Goal: Task Accomplishment & Management: Manage account settings

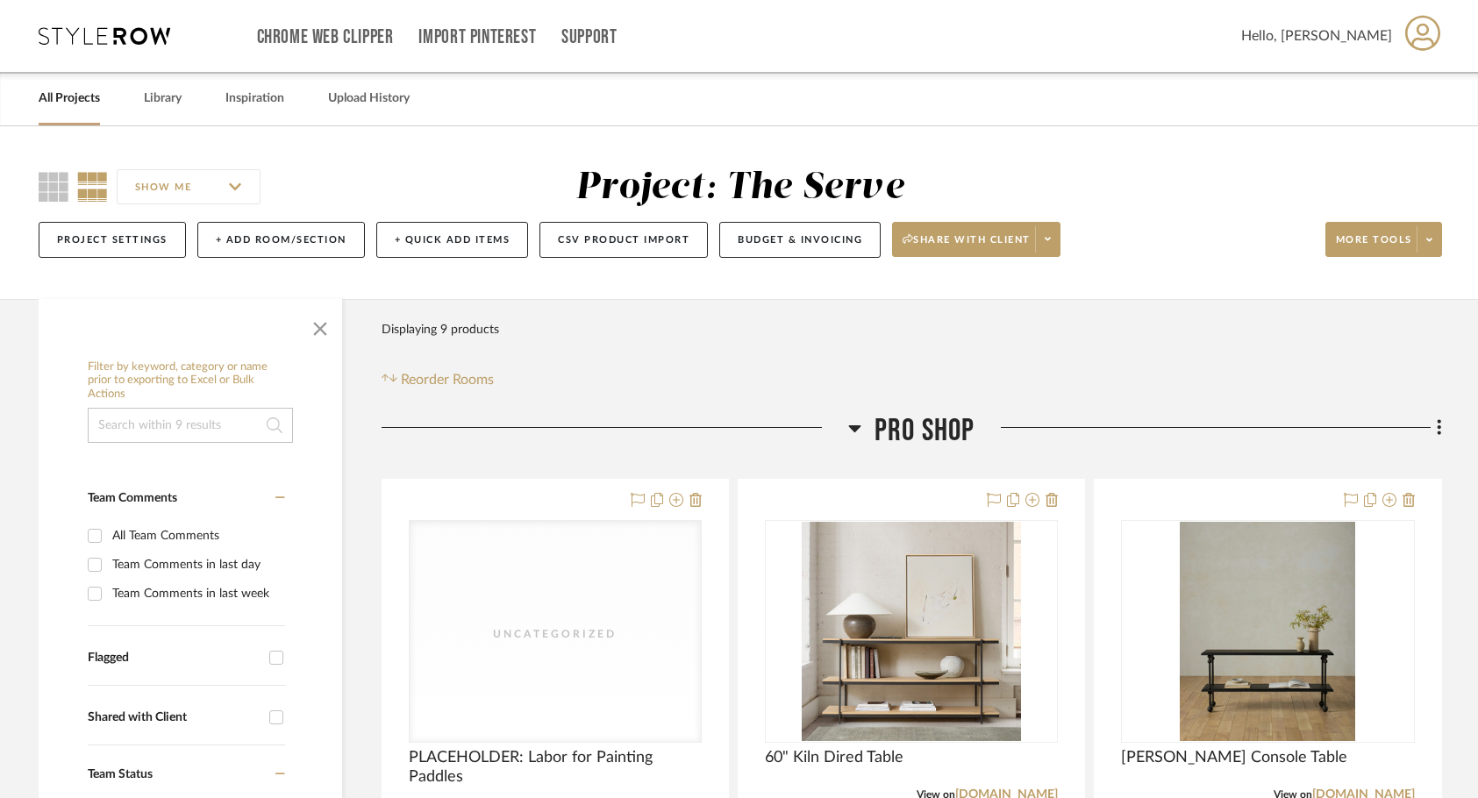
click at [67, 104] on link "All Projects" at bounding box center [69, 99] width 61 height 24
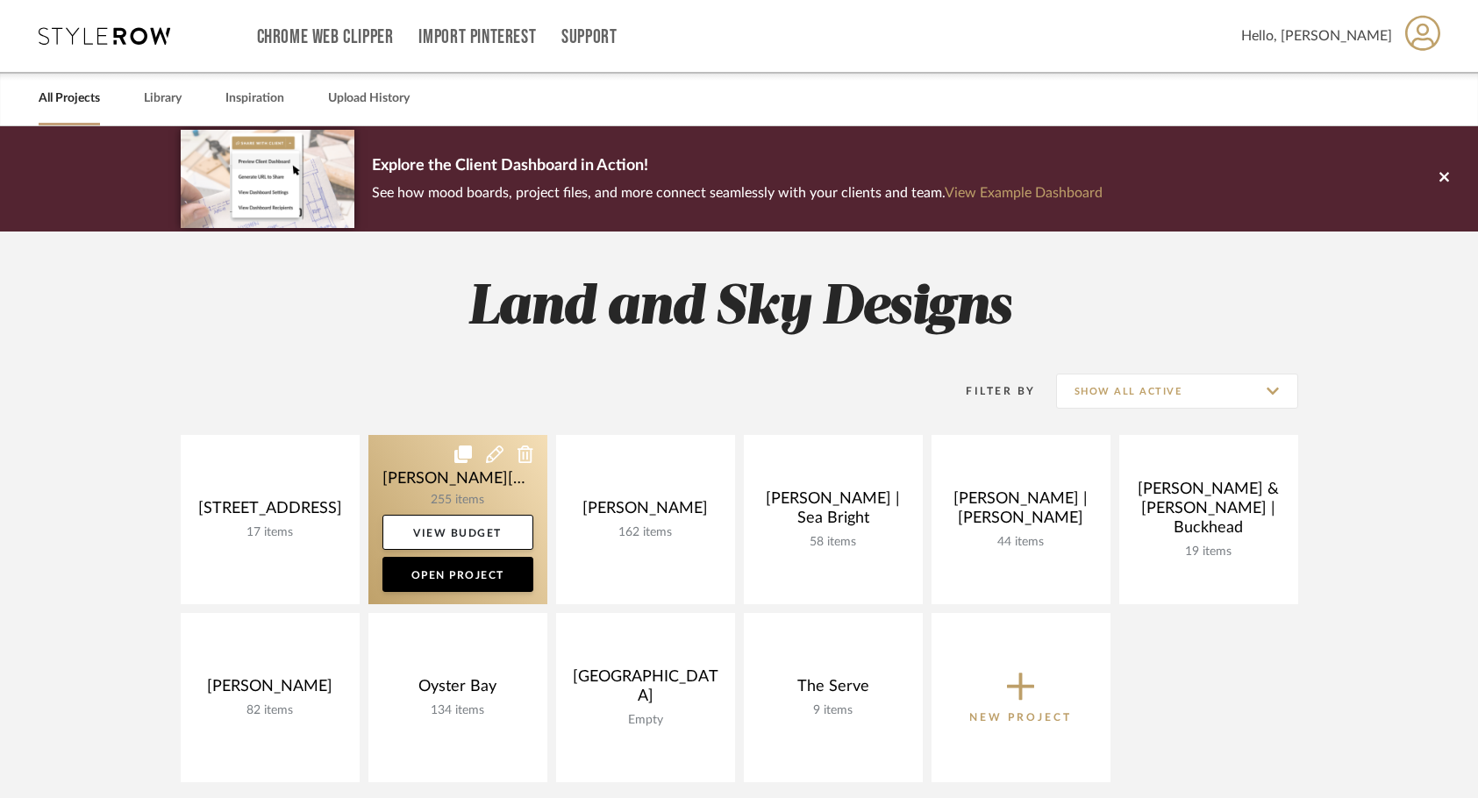
click at [395, 476] on link at bounding box center [457, 519] width 179 height 169
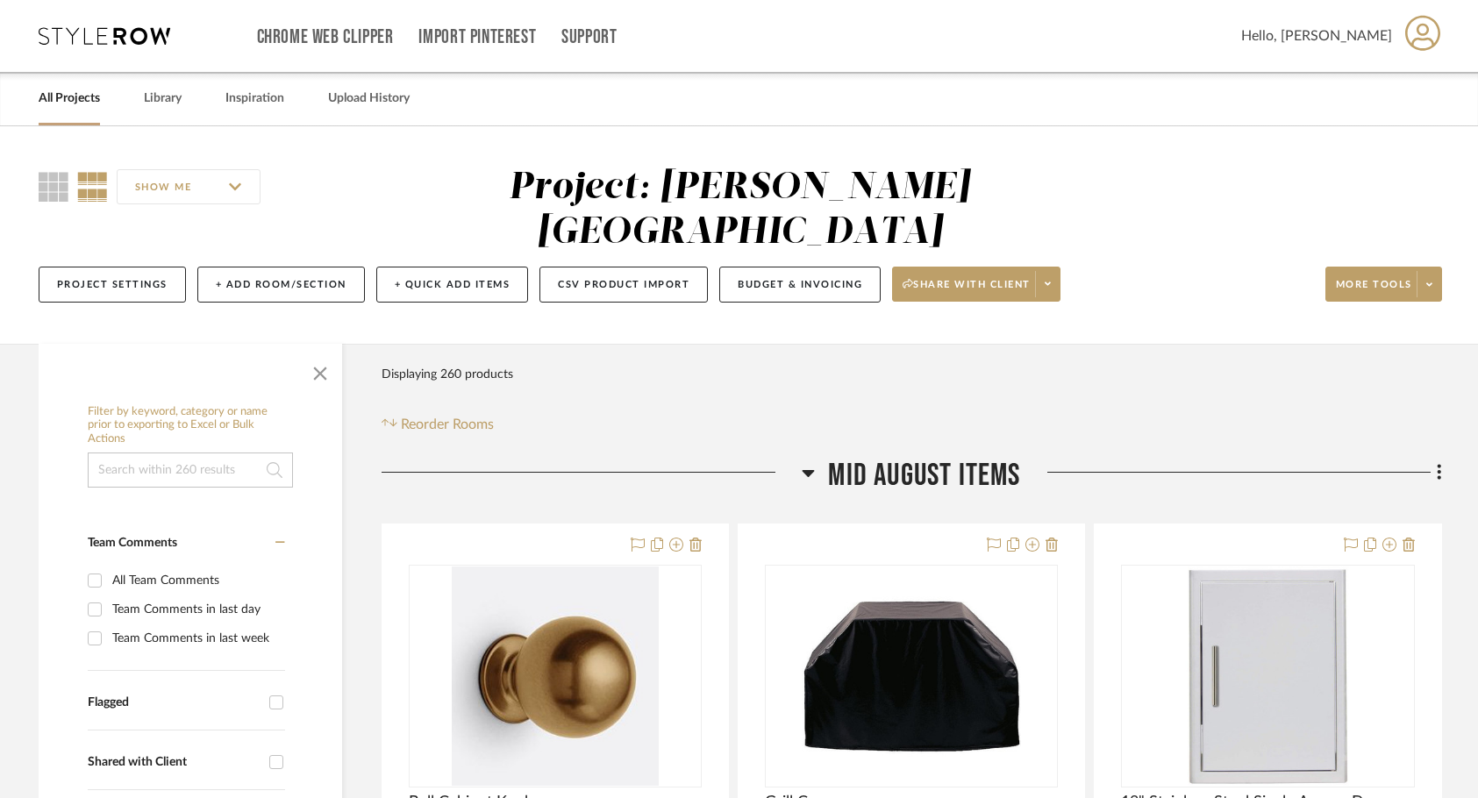
click at [41, 95] on link "All Projects" at bounding box center [69, 99] width 61 height 24
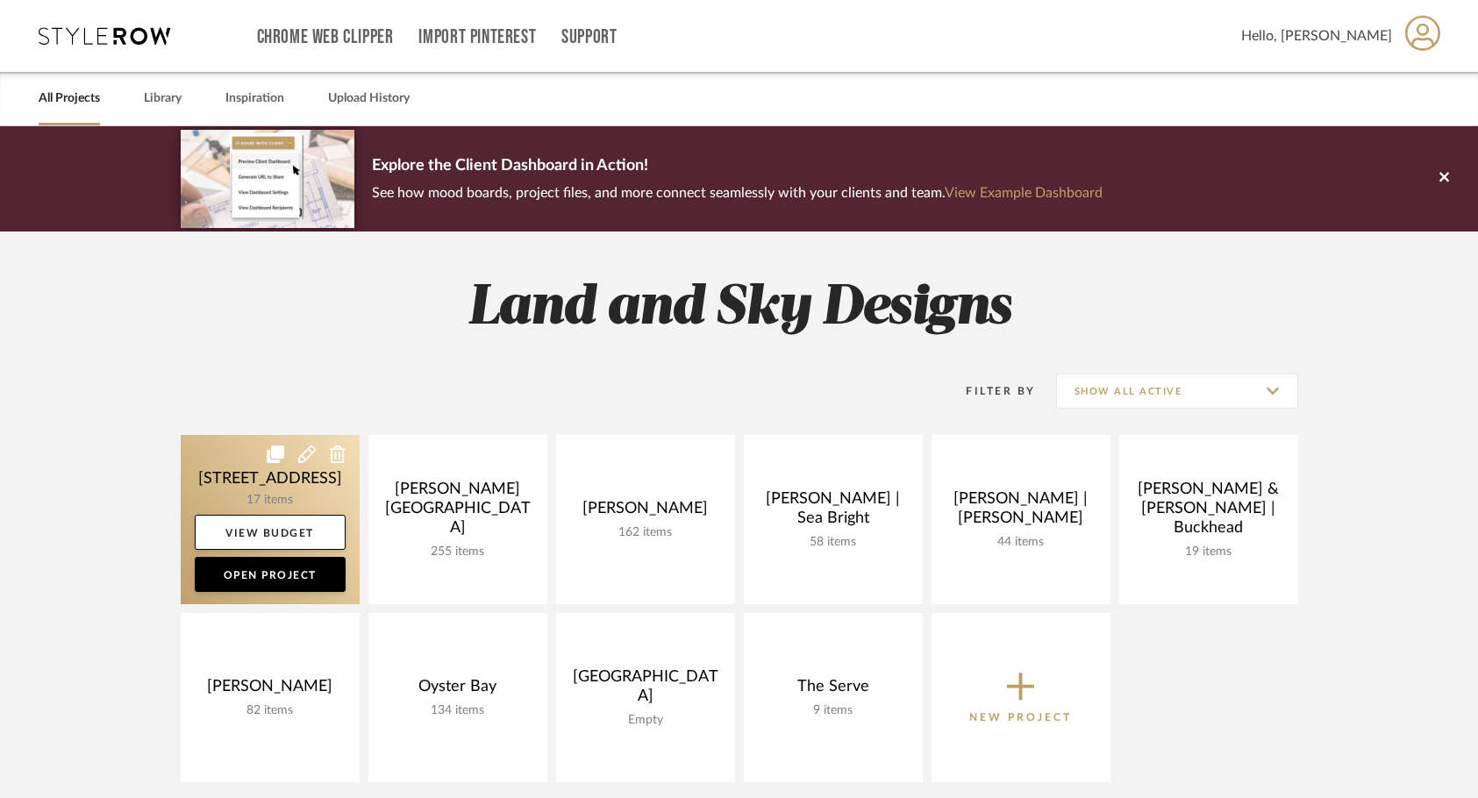
click at [221, 473] on link at bounding box center [270, 519] width 179 height 169
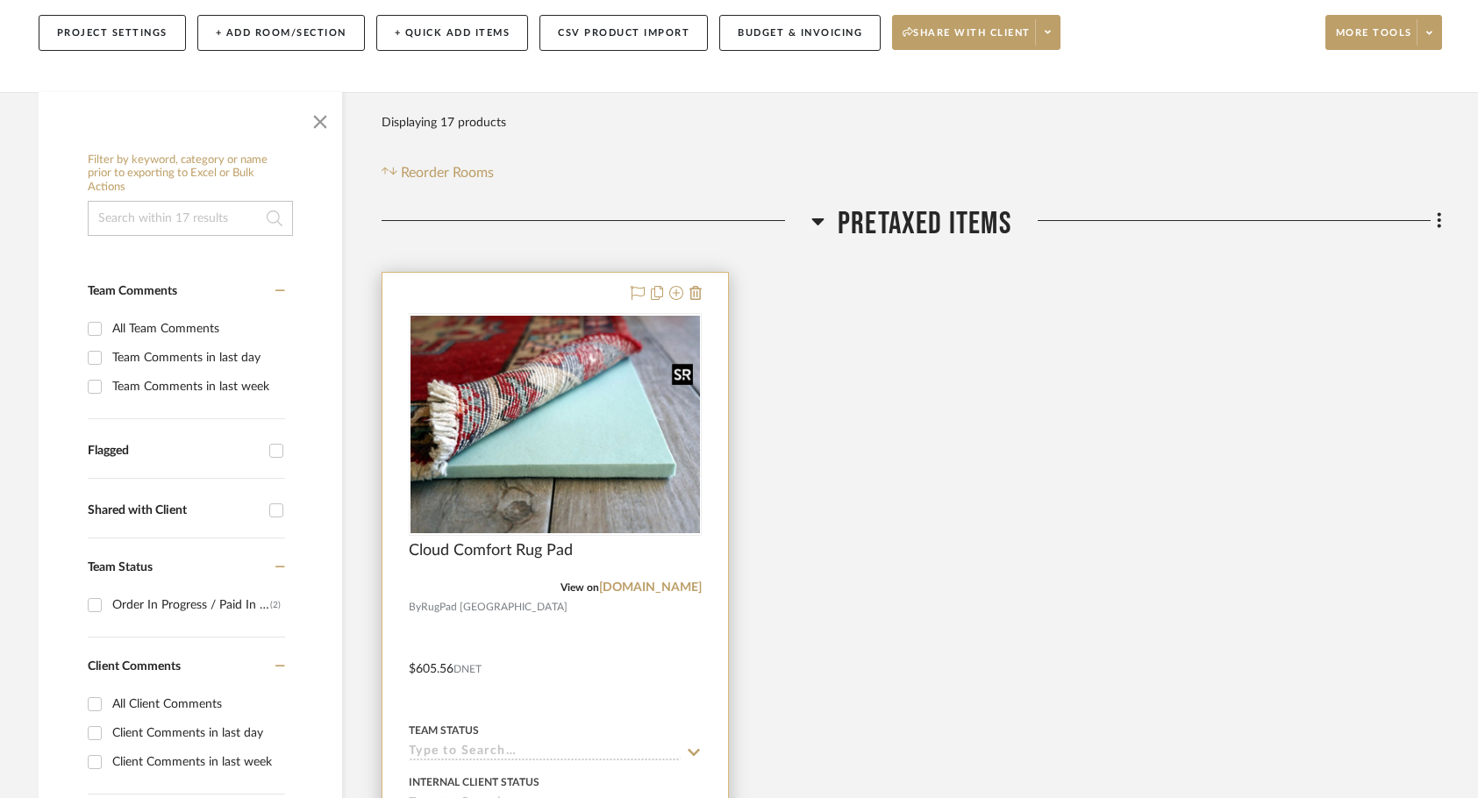
scroll to position [218, 0]
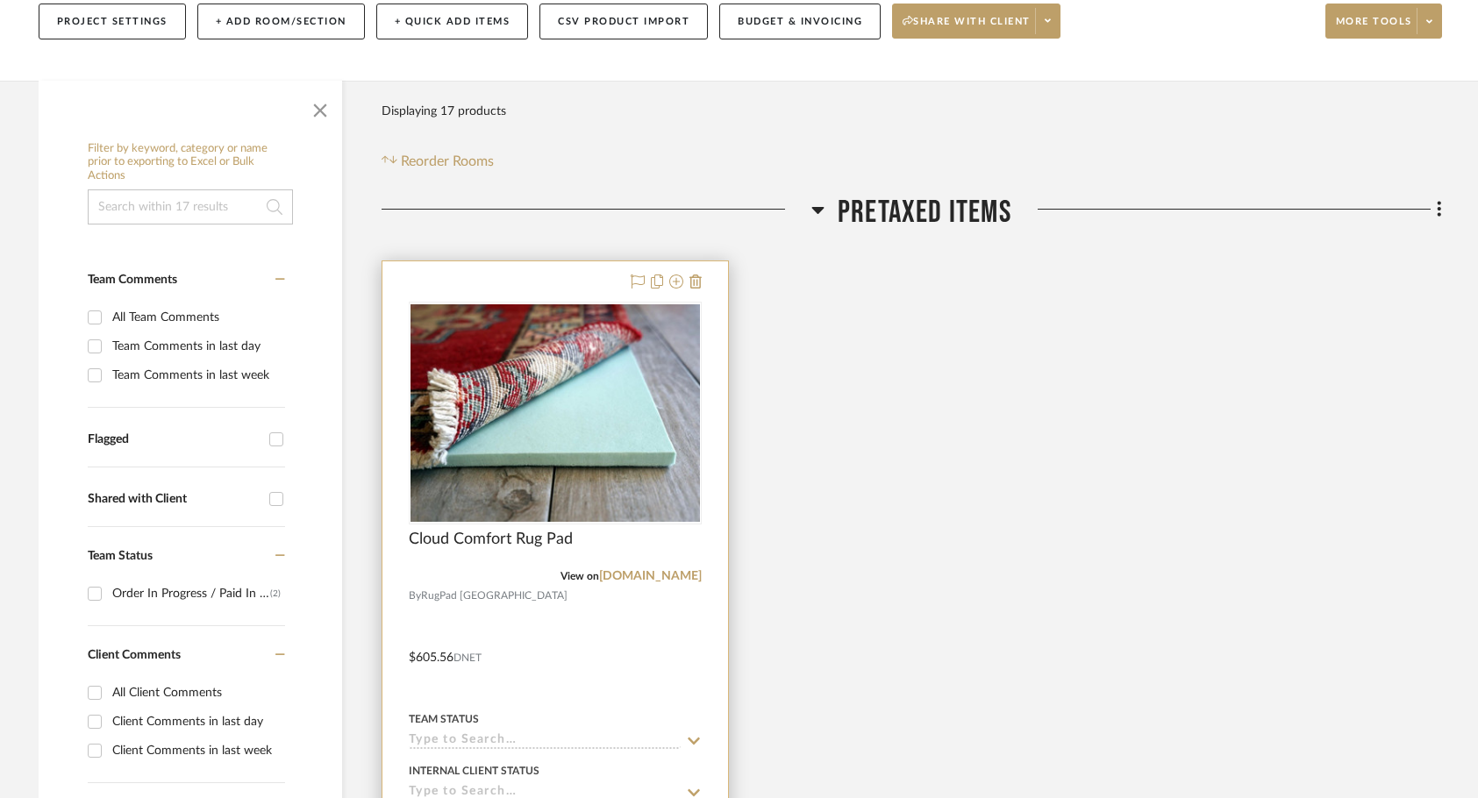
click at [631, 663] on div at bounding box center [554, 644] width 345 height 767
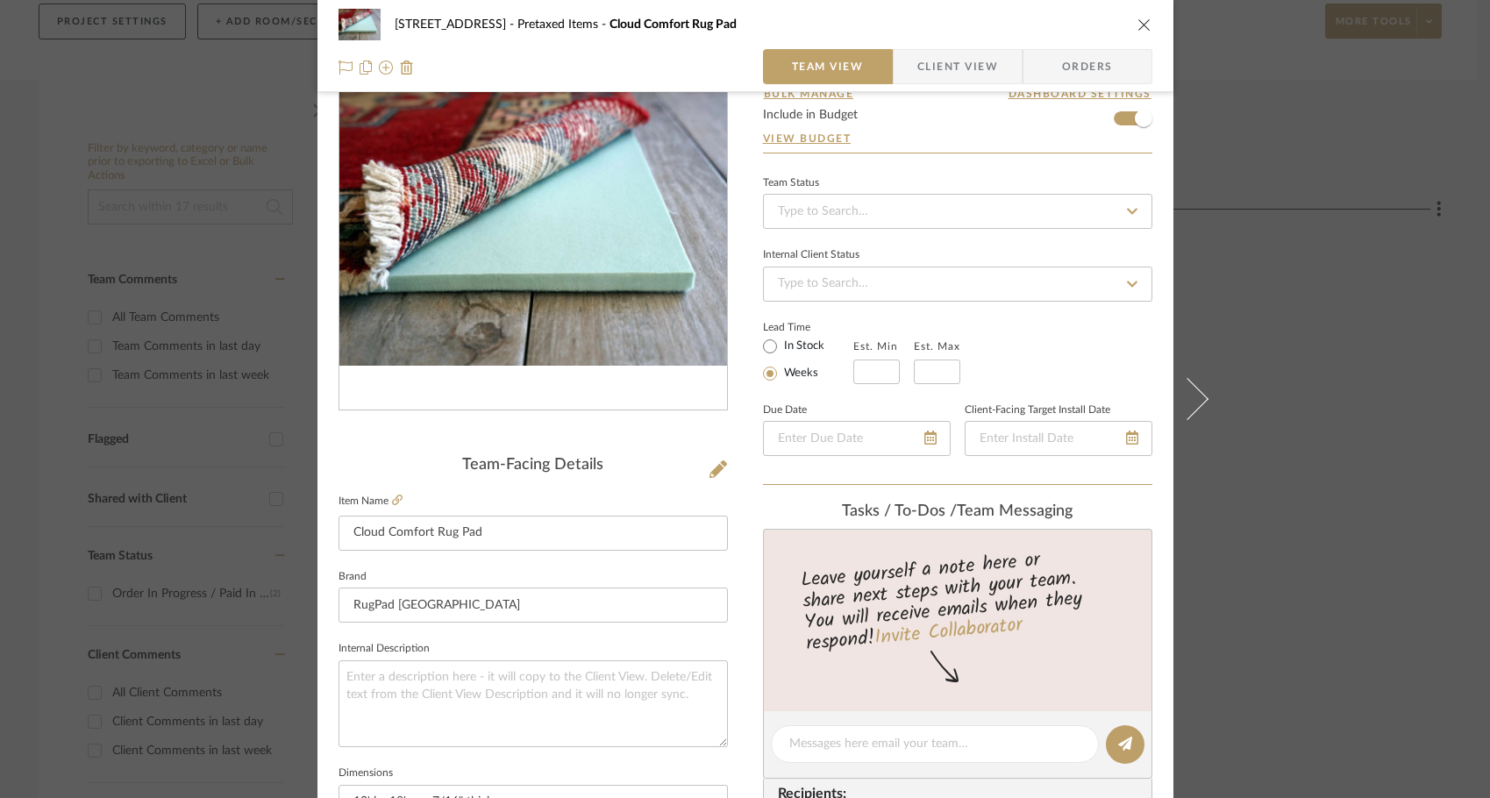
scroll to position [136, 0]
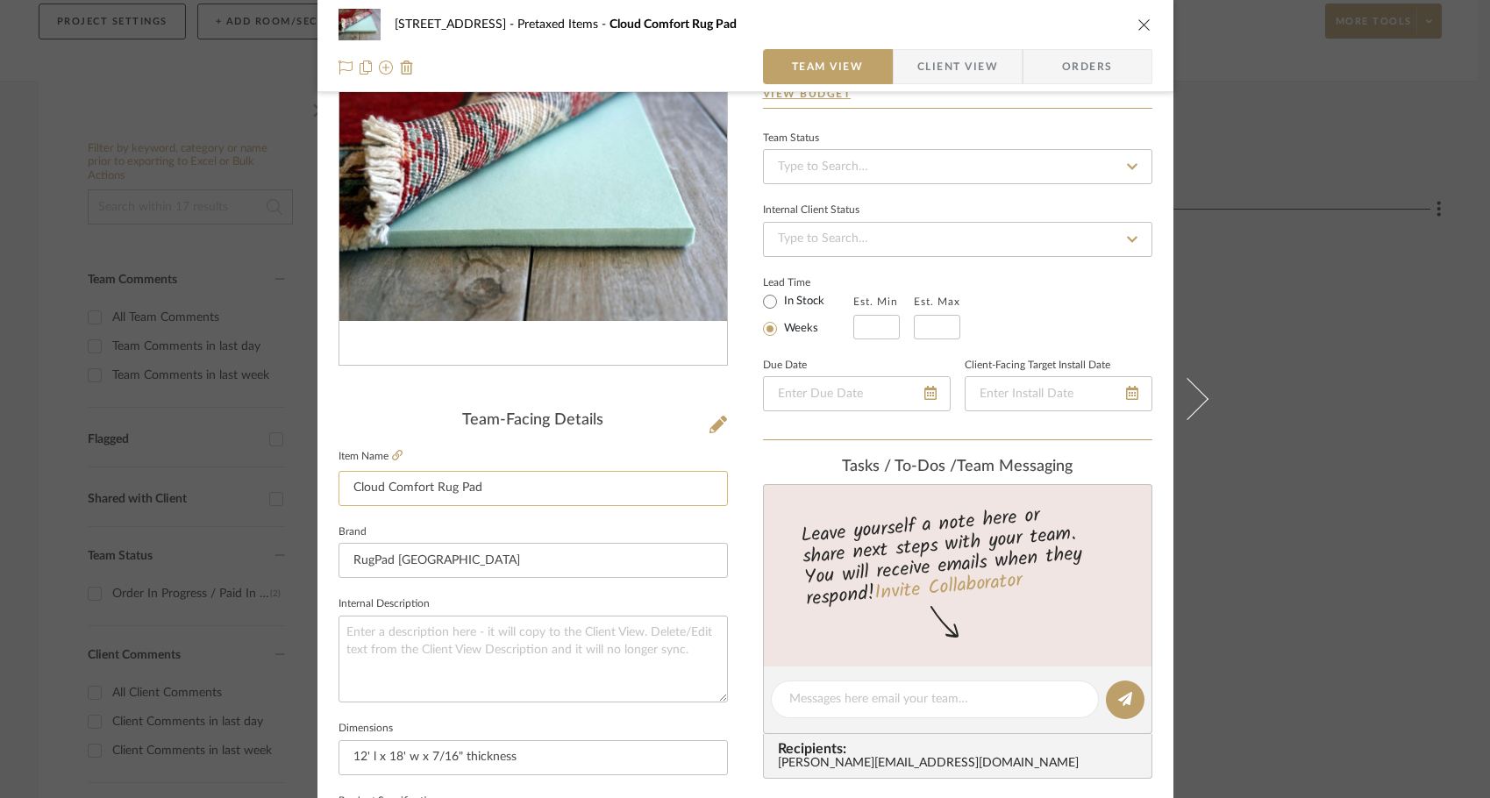
click at [392, 471] on input "Cloud Comfort Rug Pad" at bounding box center [532, 488] width 389 height 35
click at [392, 452] on icon at bounding box center [397, 455] width 11 height 11
click at [389, 464] on fieldset "Item Name Cloud Comfort Rug Pad" at bounding box center [532, 475] width 389 height 61
click at [392, 457] on icon at bounding box center [397, 455] width 11 height 11
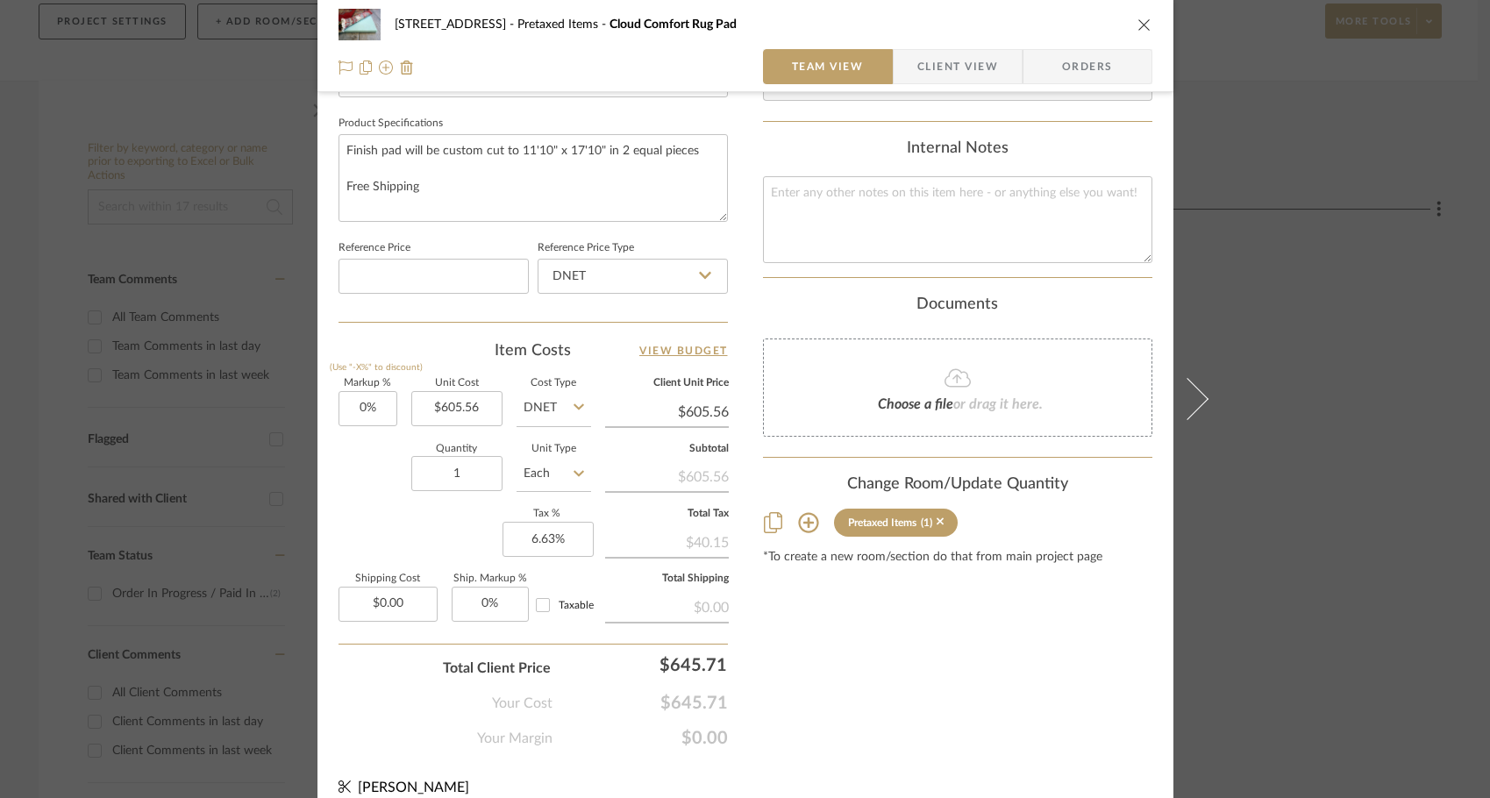
scroll to position [831, 0]
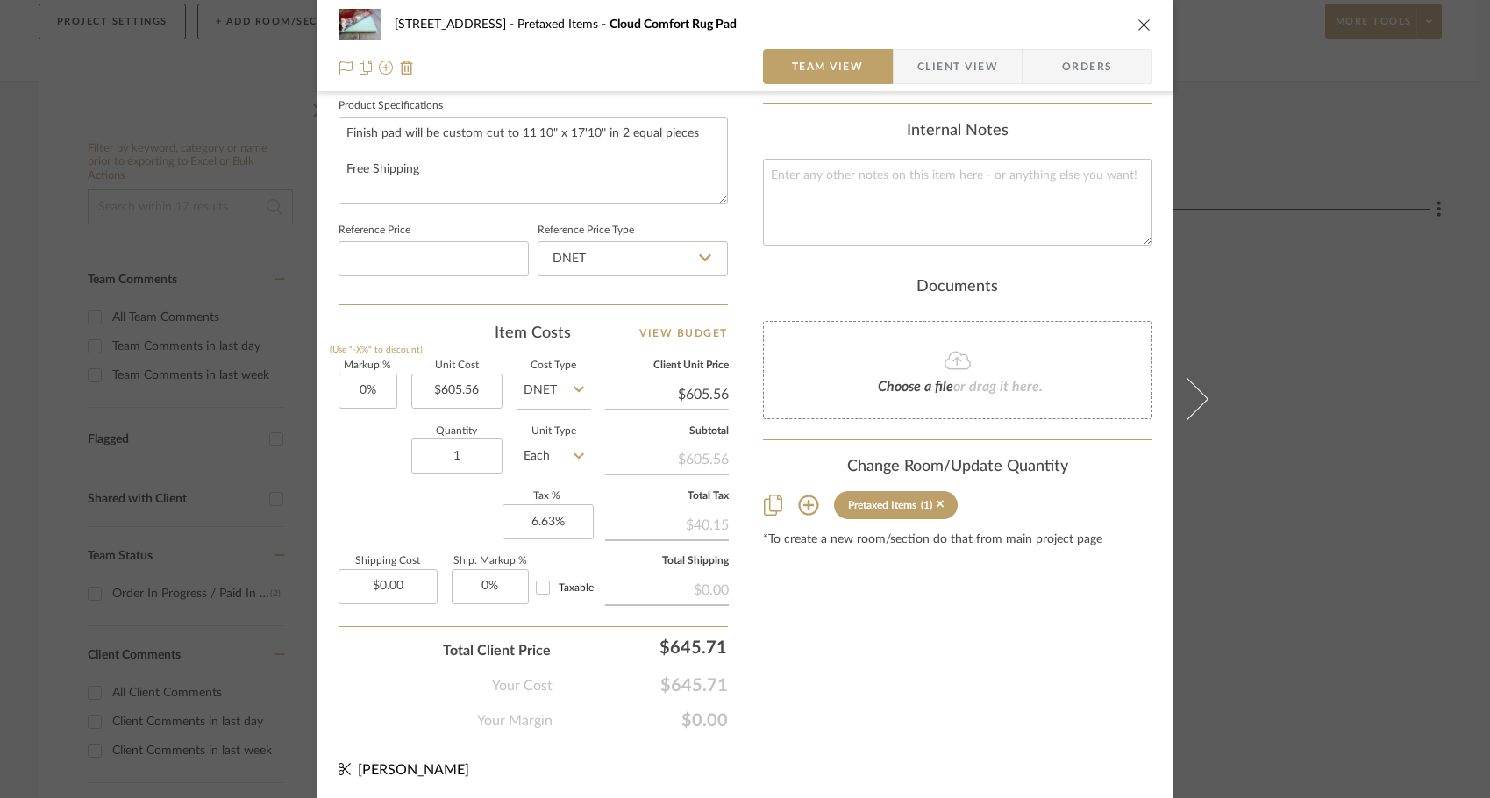
click at [181, 469] on div "[GEOGRAPHIC_DATA] Pretaxed Items Cloud Comfort Rug Pad Team View Client View Or…" at bounding box center [745, 399] width 1490 height 798
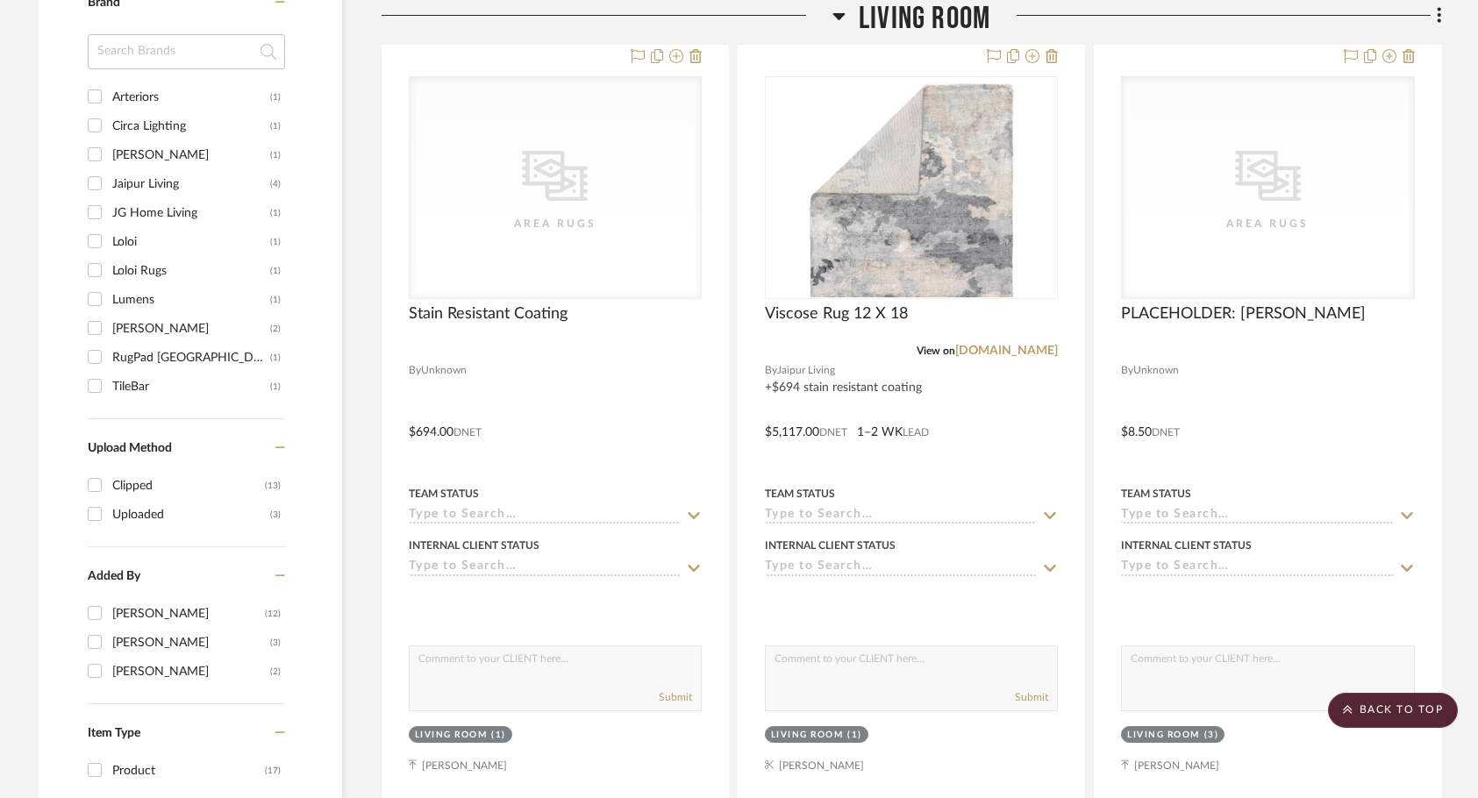
scroll to position [0, 0]
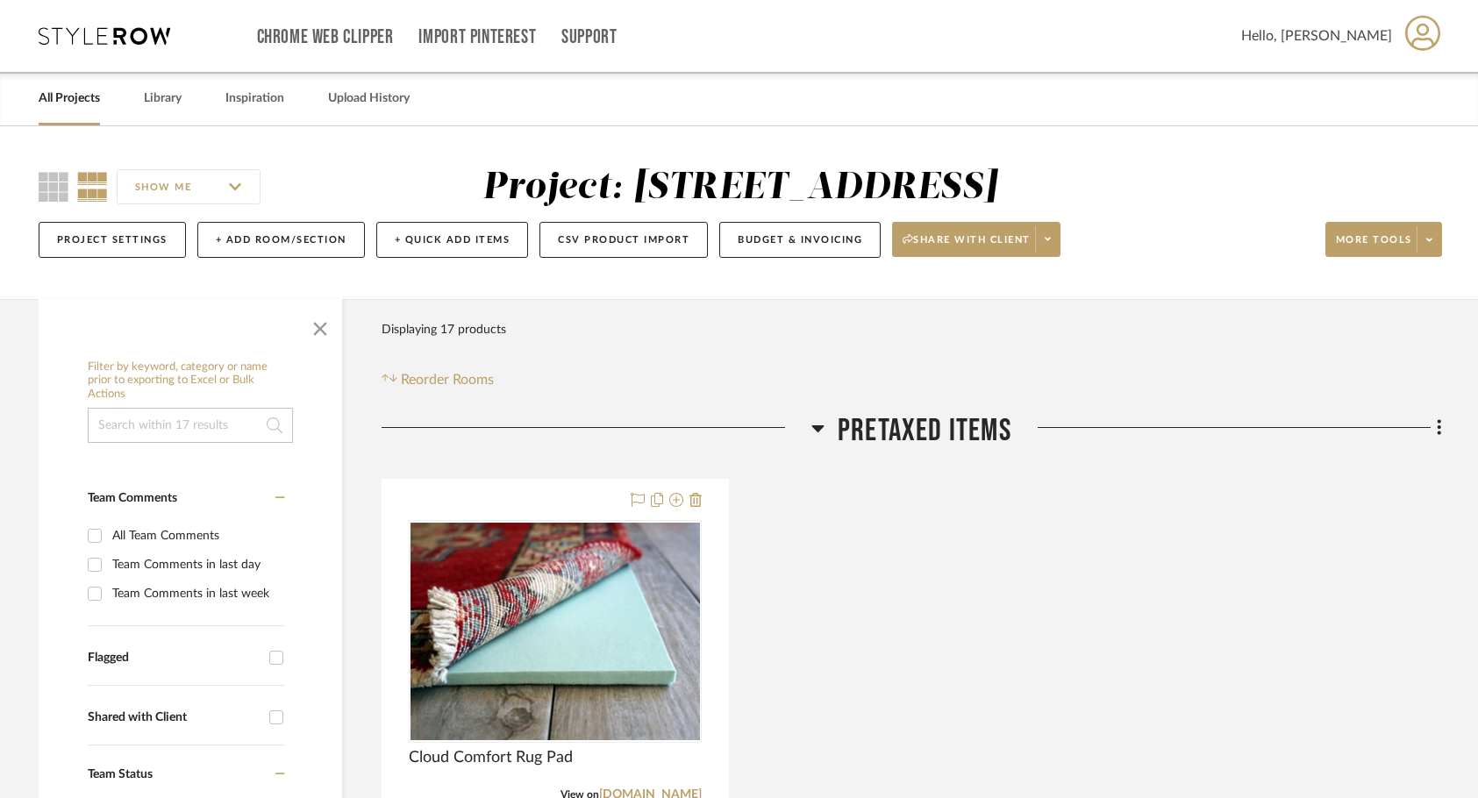
click at [92, 106] on link "All Projects" at bounding box center [69, 99] width 61 height 24
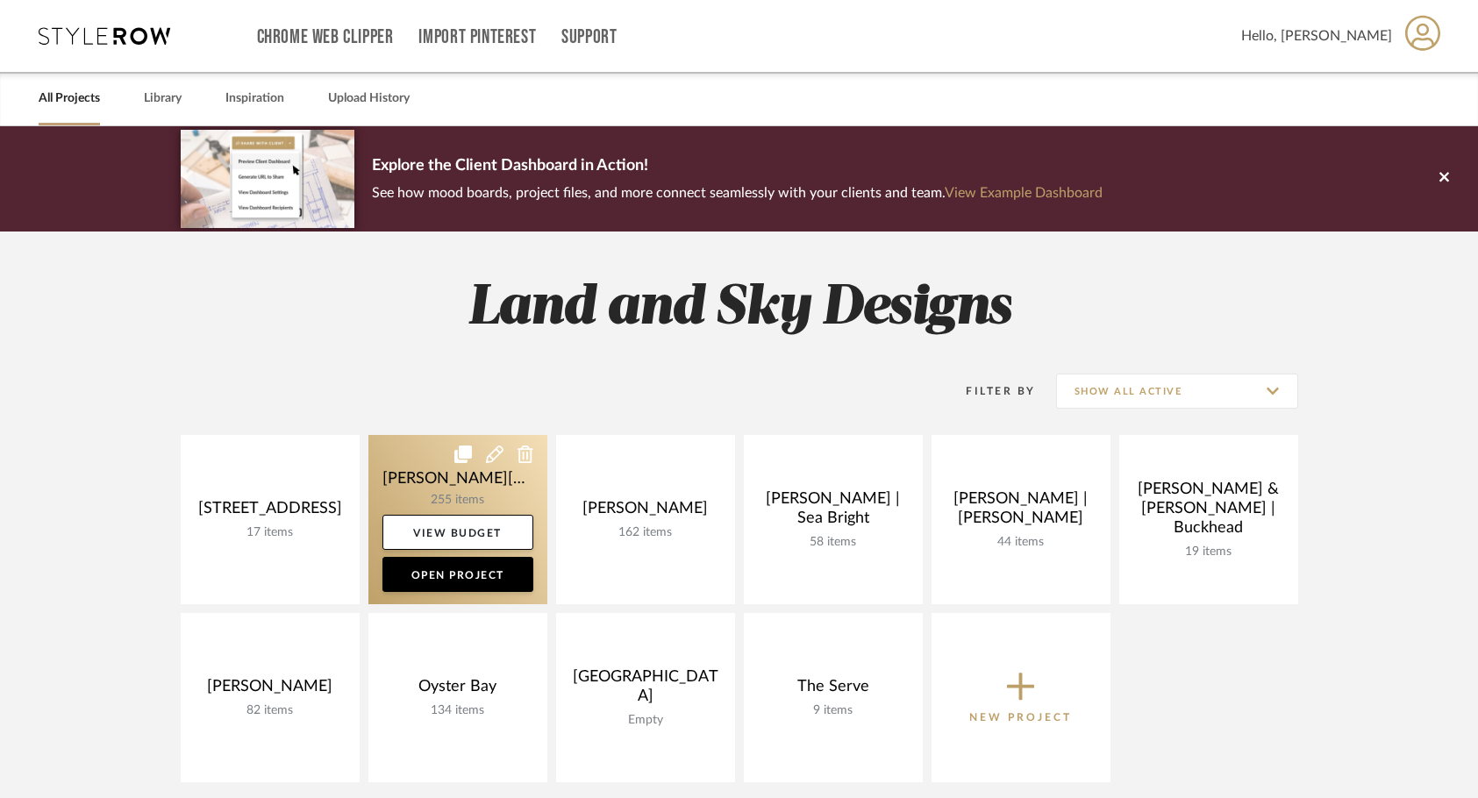
click at [450, 474] on link at bounding box center [457, 519] width 179 height 169
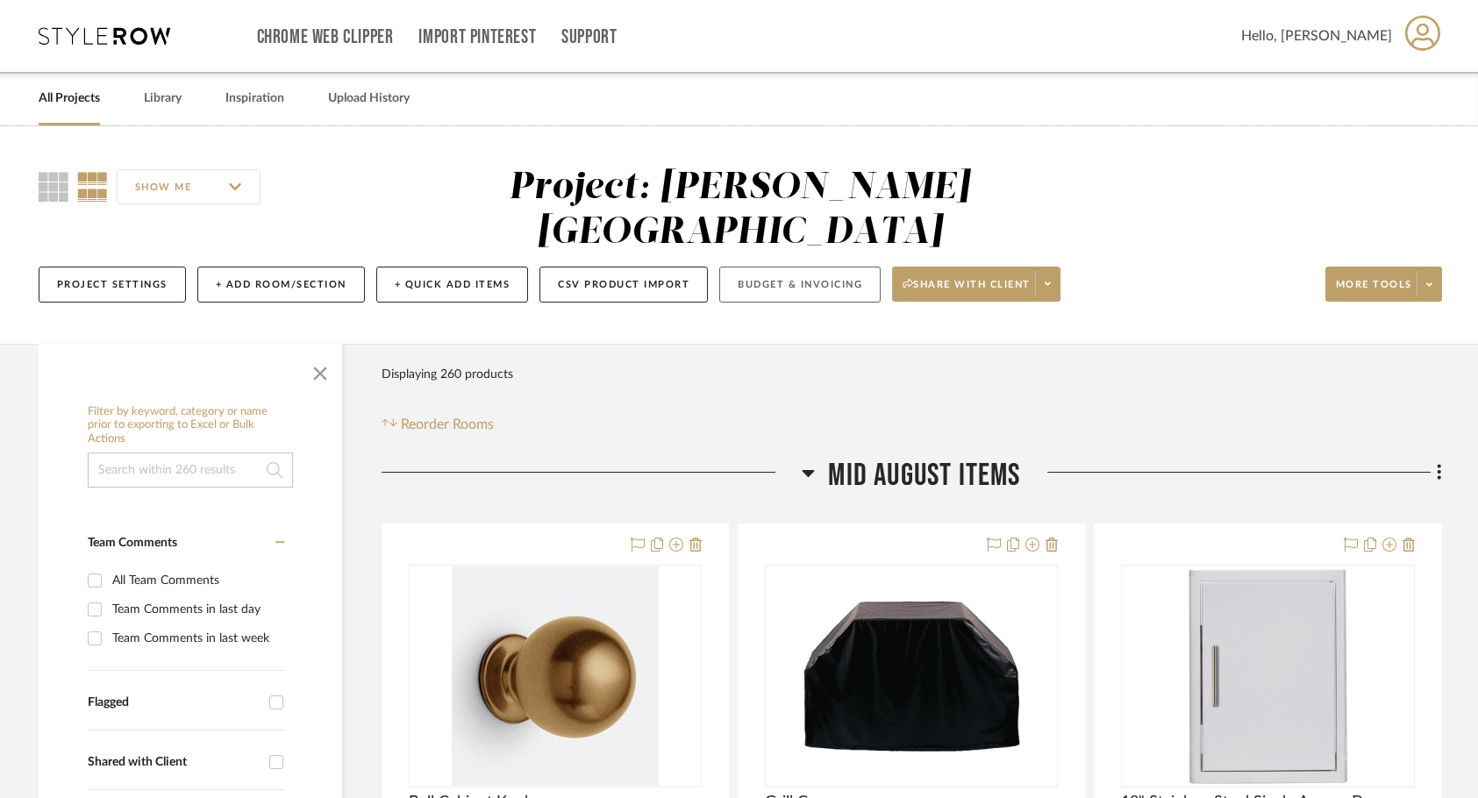
click at [781, 267] on button "Budget & Invoicing" at bounding box center [799, 285] width 161 height 36
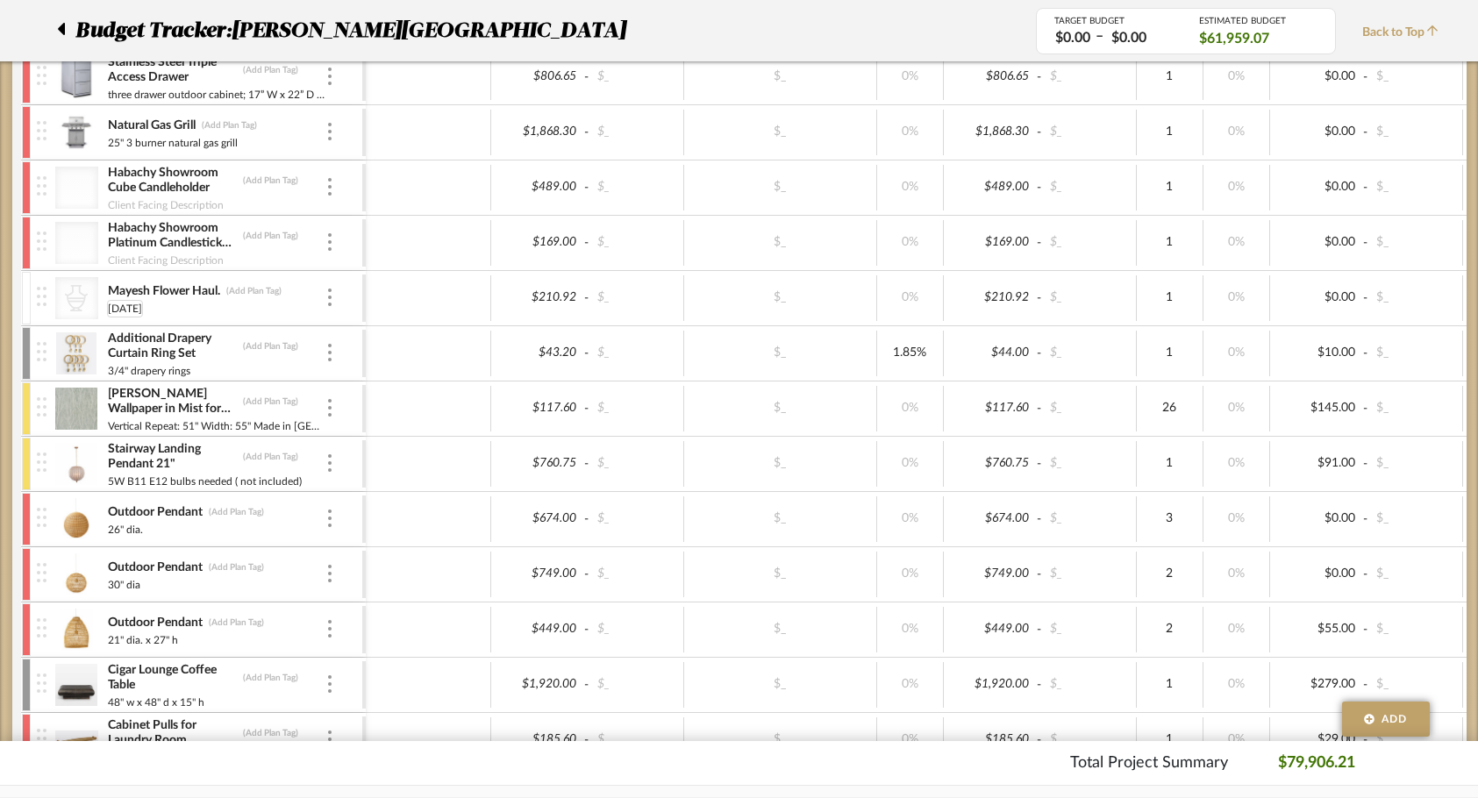
scroll to position [627, 0]
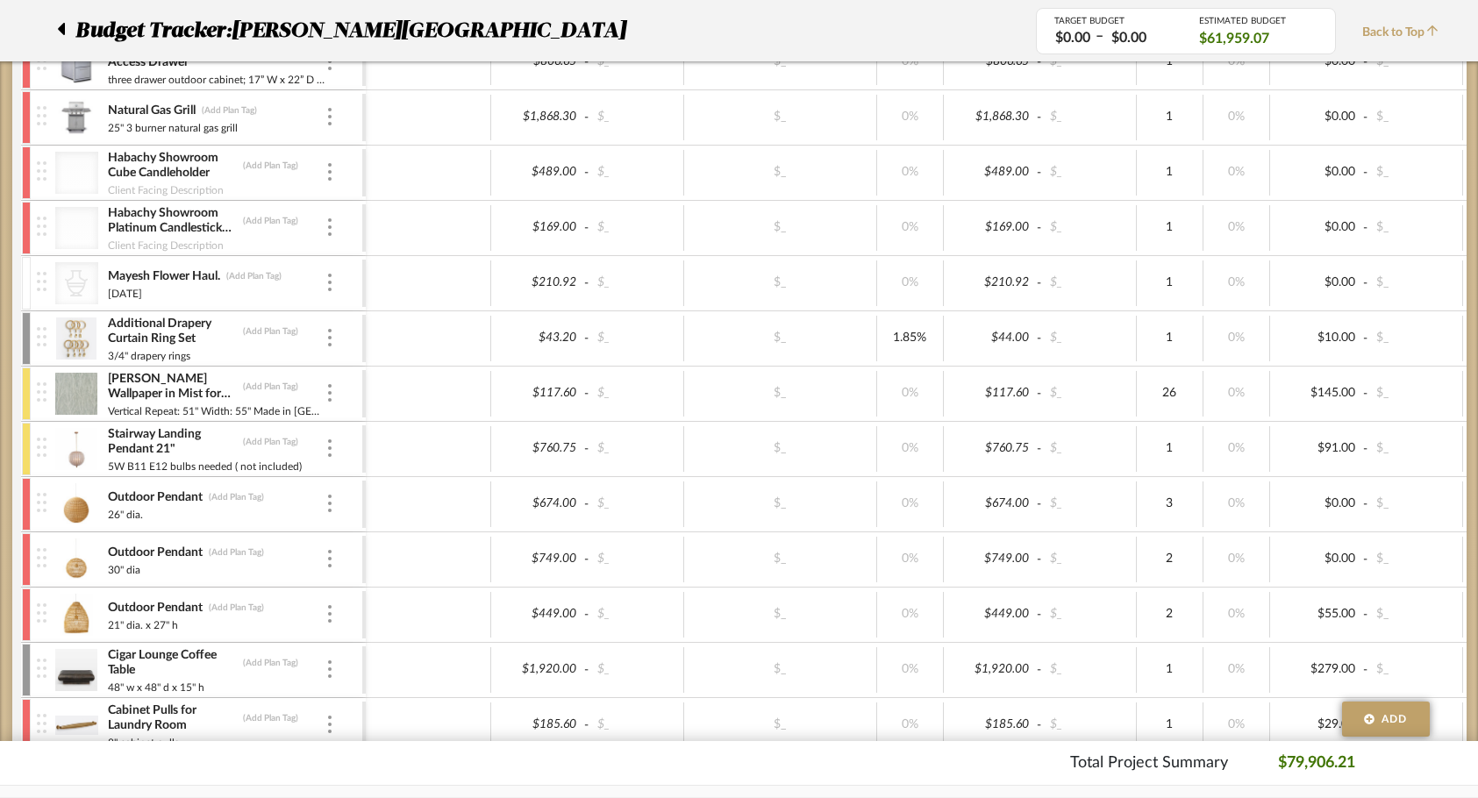
click at [88, 451] on img at bounding box center [76, 449] width 43 height 42
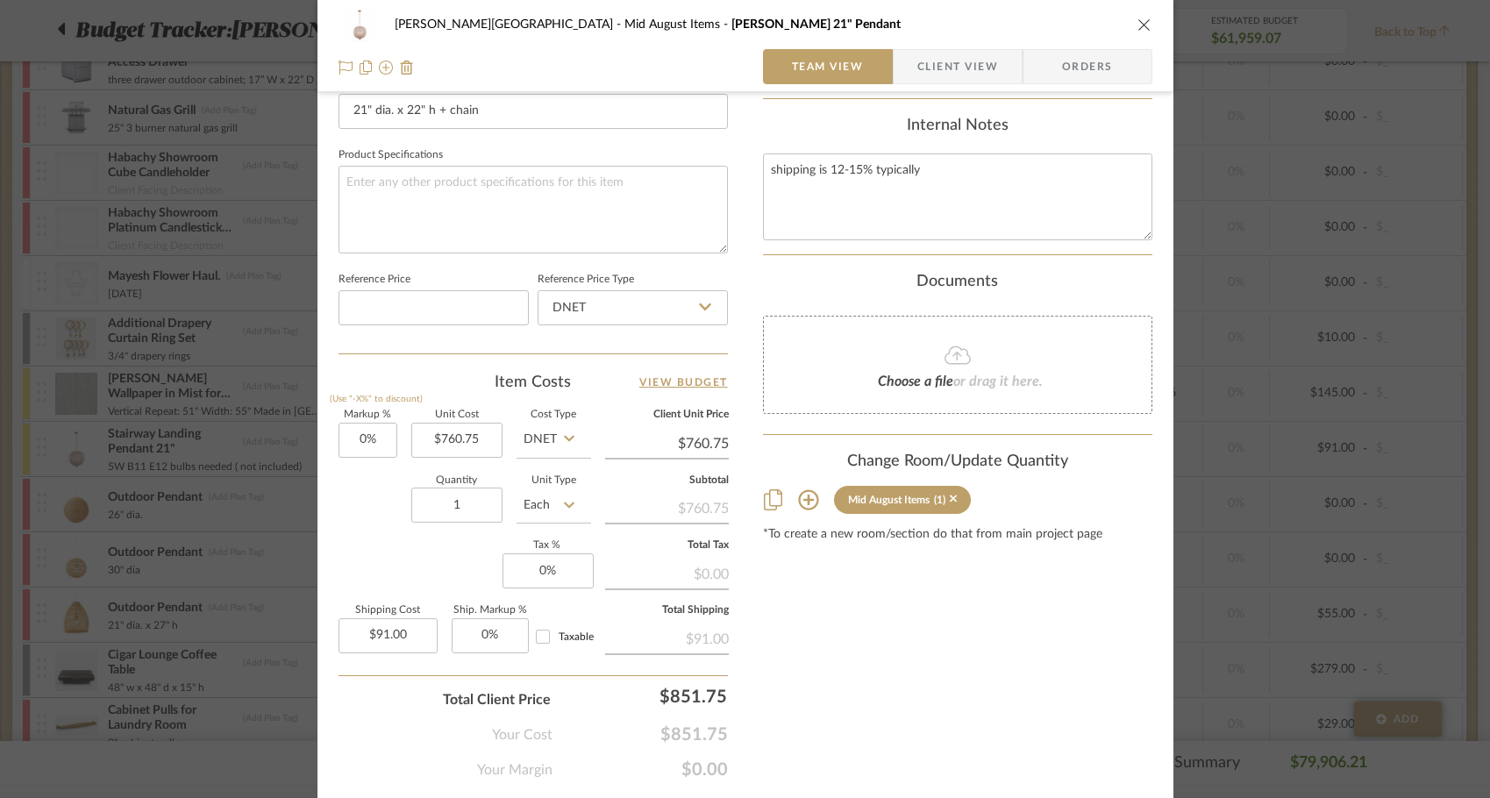
scroll to position [831, 0]
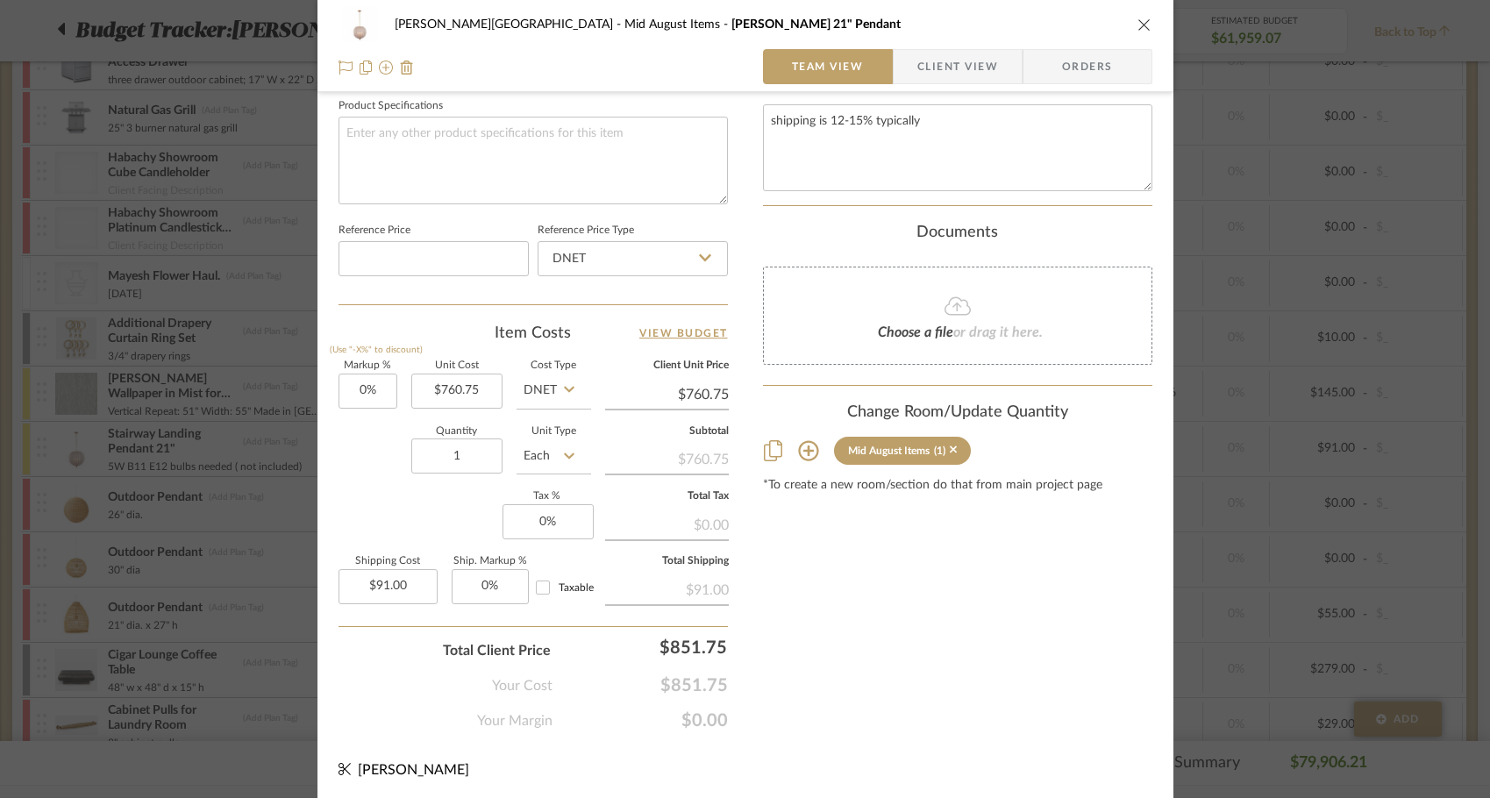
click at [844, 669] on div "Content here copies to Client View - confirm visibility there. Show in Client D…" at bounding box center [957, 9] width 389 height 1443
click at [1389, 647] on div "[PERSON_NAME] Mid August Items [PERSON_NAME] 21" Pendant Team View Client View …" at bounding box center [745, 399] width 1490 height 798
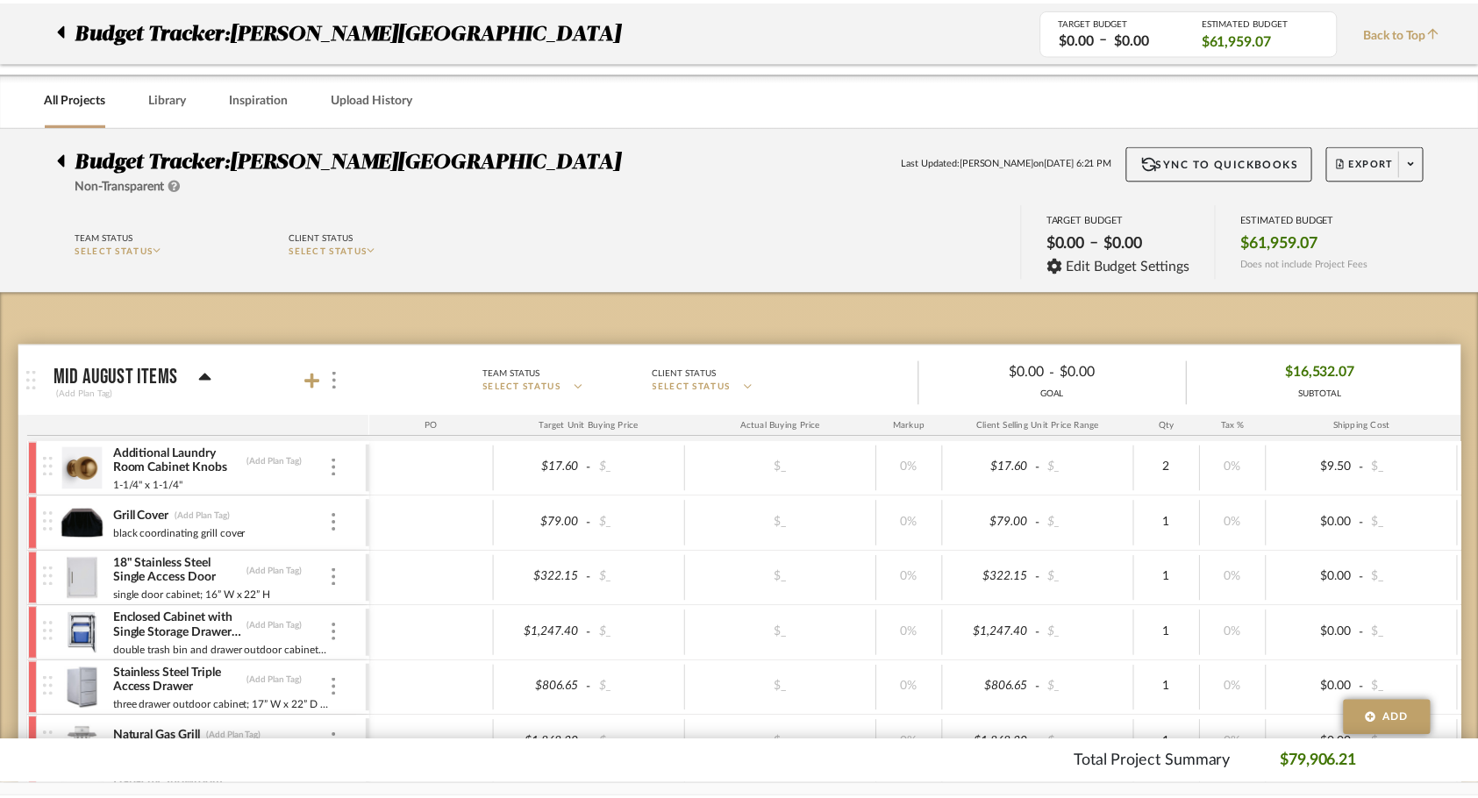
scroll to position [627, 0]
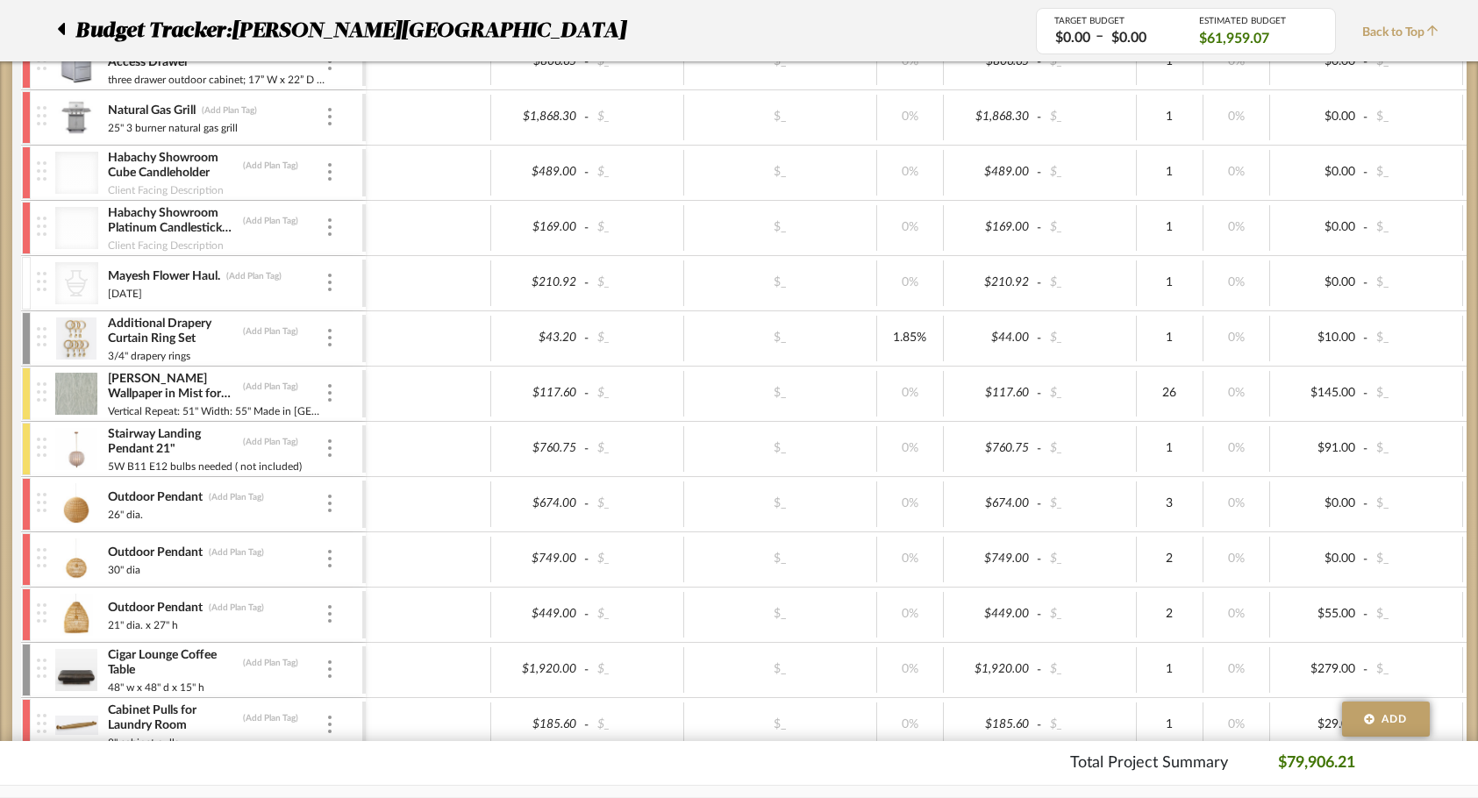
click at [69, 445] on img at bounding box center [76, 449] width 43 height 42
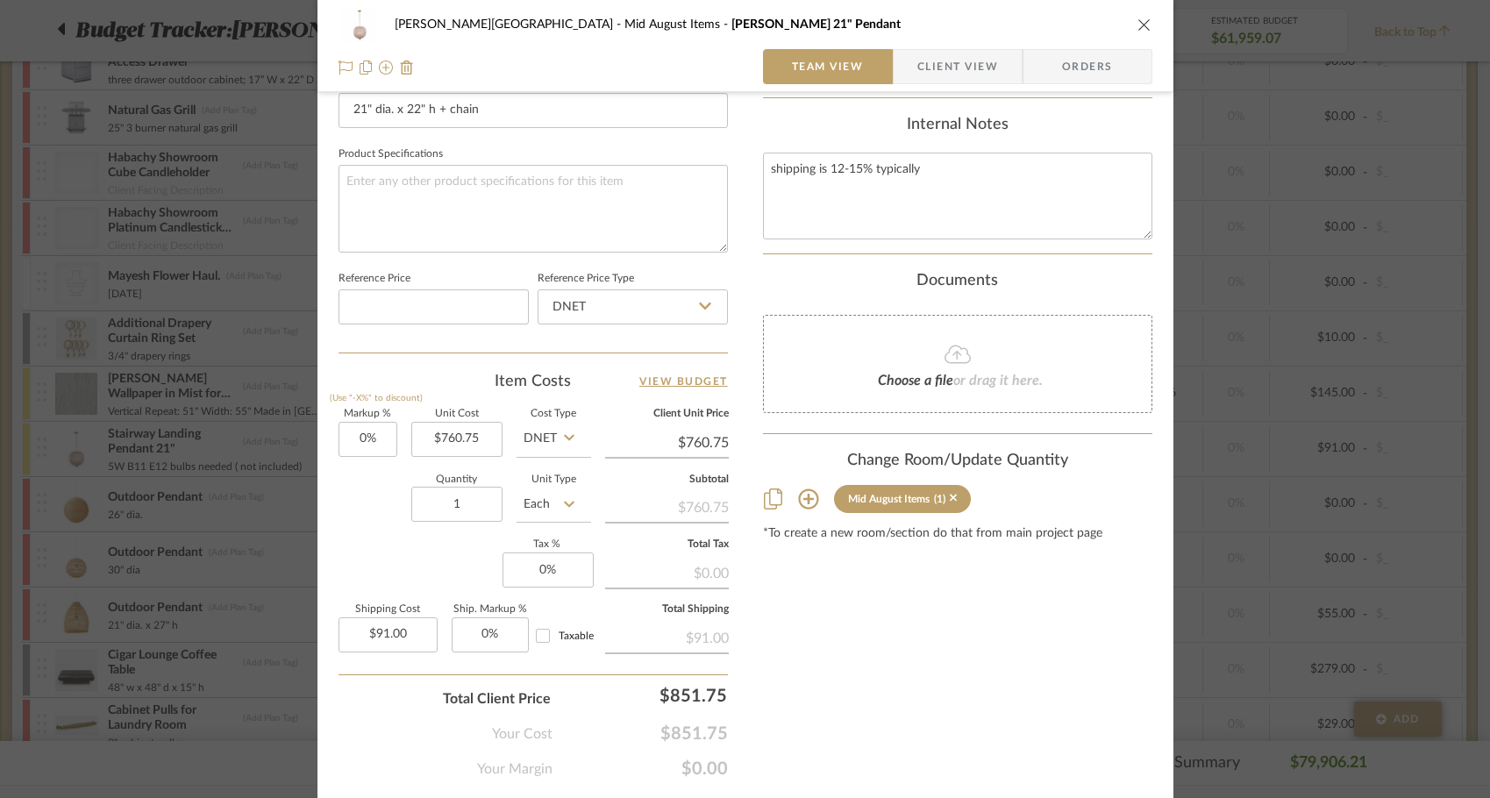
scroll to position [831, 0]
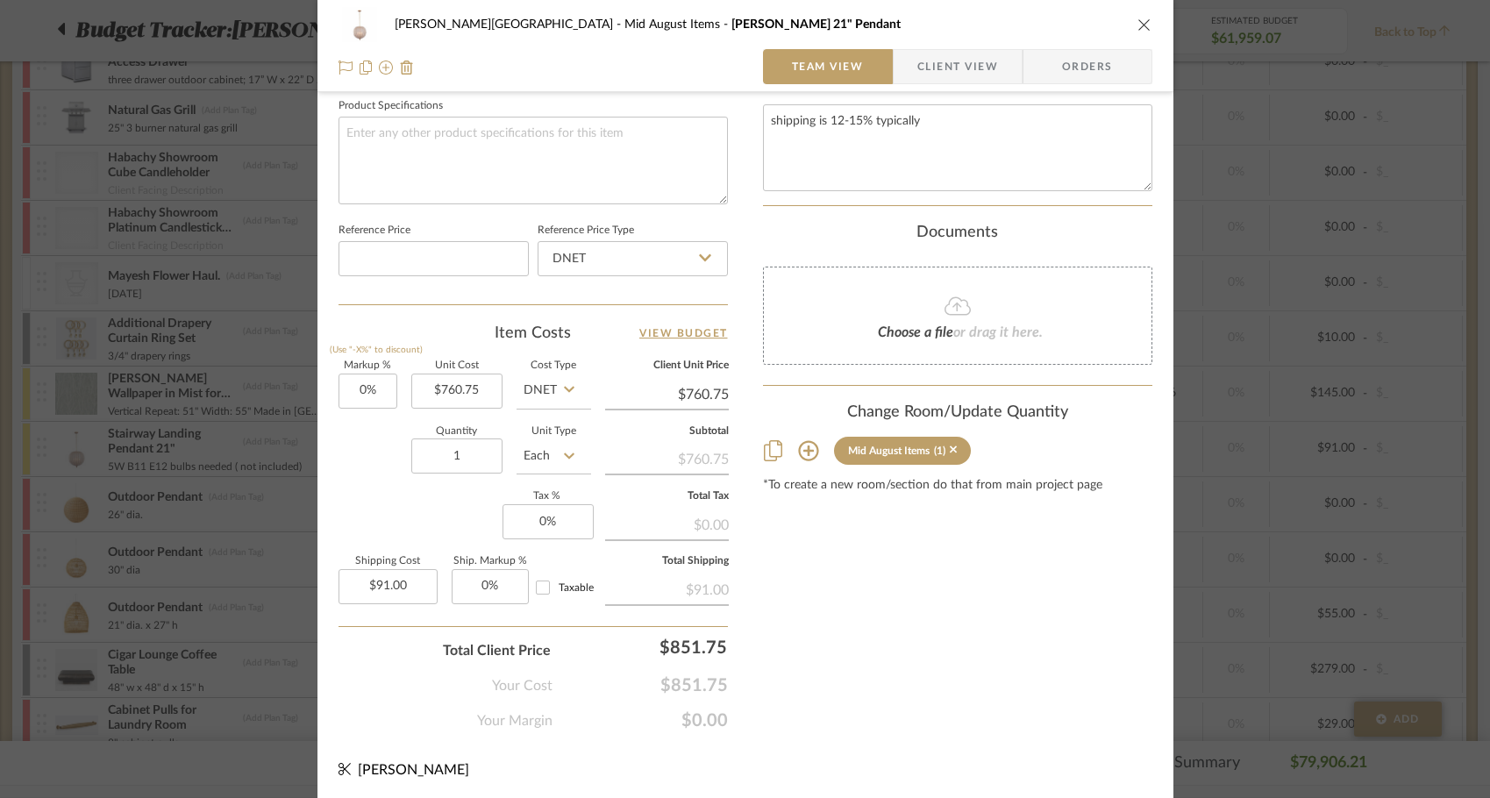
click at [1262, 598] on div "[PERSON_NAME] Mid August Items [PERSON_NAME] 21" Pendant Team View Client View …" at bounding box center [745, 399] width 1490 height 798
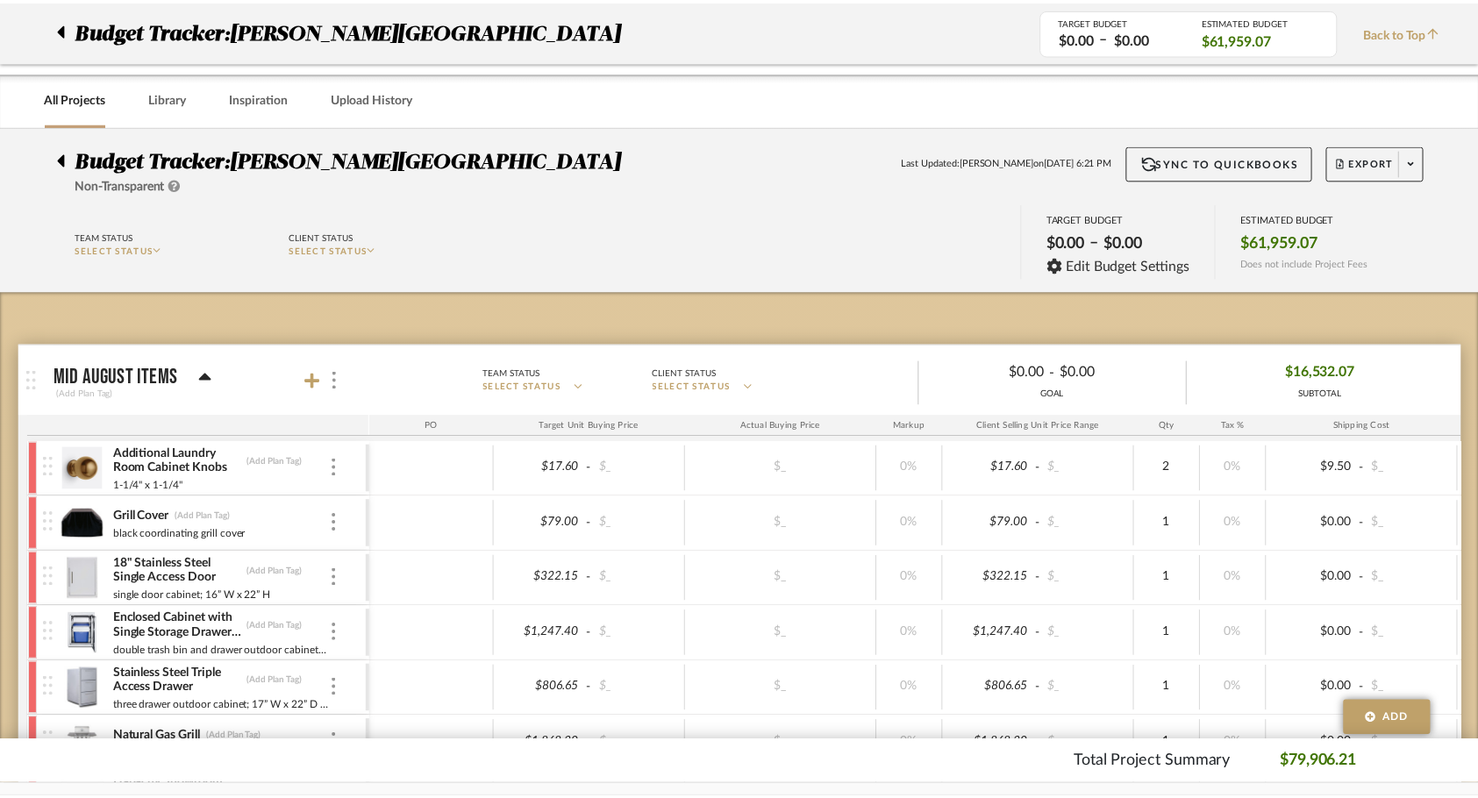
scroll to position [627, 0]
